Goal: Entertainment & Leisure: Consume media (video, audio)

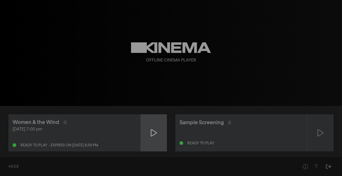
click at [154, 130] on icon at bounding box center [154, 133] width 6 height 8
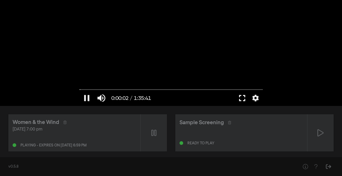
click at [240, 98] on button "fullscreen" at bounding box center [242, 98] width 15 height 16
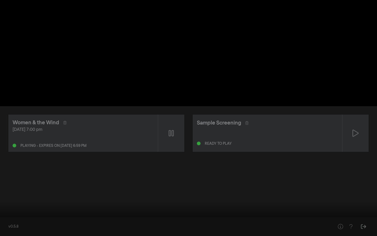
click at [7, 176] on button "pause" at bounding box center [10, 228] width 15 height 16
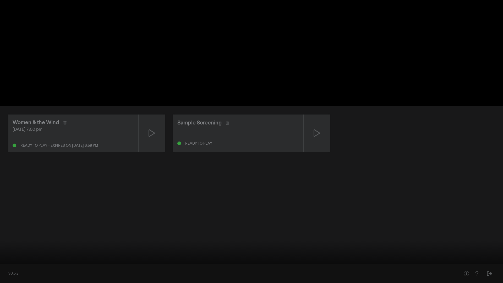
click at [10, 176] on button "play_arrow" at bounding box center [10, 275] width 15 height 16
click at [9, 176] on input "Seek" at bounding box center [251, 266] width 497 height 3
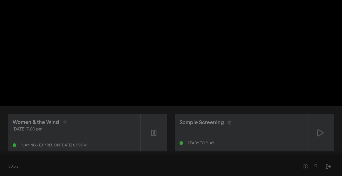
click at [329, 169] on button "settings" at bounding box center [332, 169] width 12 height 16
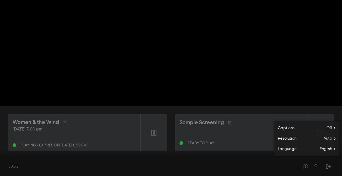
click at [320, 166] on button "fullscreen_exit" at bounding box center [318, 169] width 15 height 16
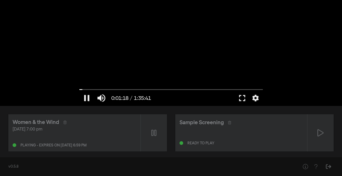
click at [152, 66] on div at bounding box center [171, 53] width 189 height 106
click at [131, 78] on div at bounding box center [171, 53] width 189 height 106
click at [240, 97] on button "fullscreen" at bounding box center [242, 98] width 15 height 16
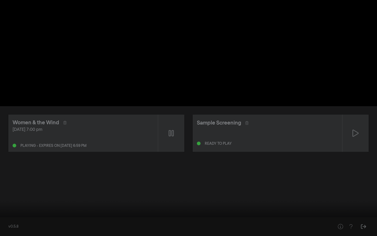
click at [2, 176] on div "pause 0:01:34 / 1:35:41 volume_up fullscreen_exit settings" at bounding box center [188, 227] width 377 height 18
click at [10, 176] on button "pause" at bounding box center [10, 228] width 15 height 16
type input "95.02471"
